Goal: Information Seeking & Learning: Learn about a topic

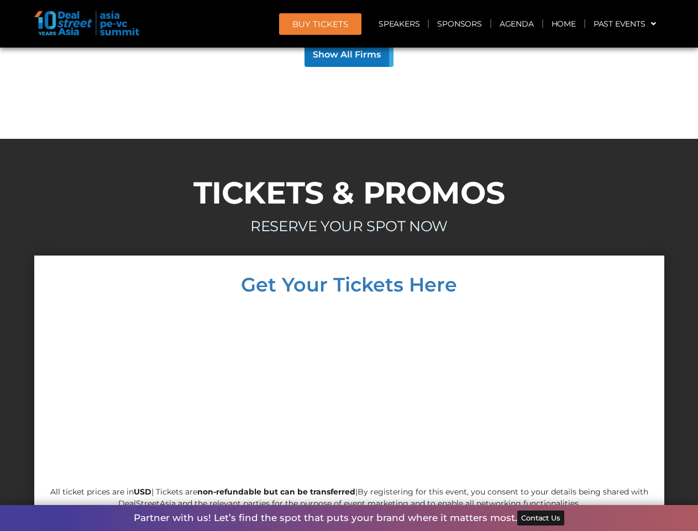
scroll to position [9637, 0]
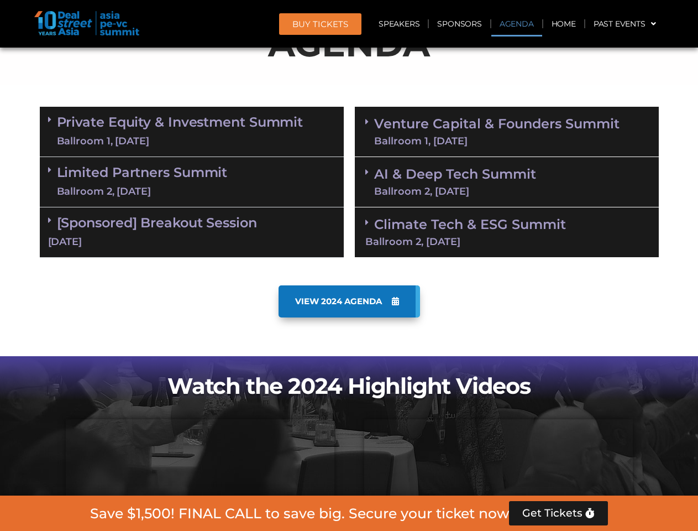
scroll to position [626, 0]
